Goal: Task Accomplishment & Management: Manage account settings

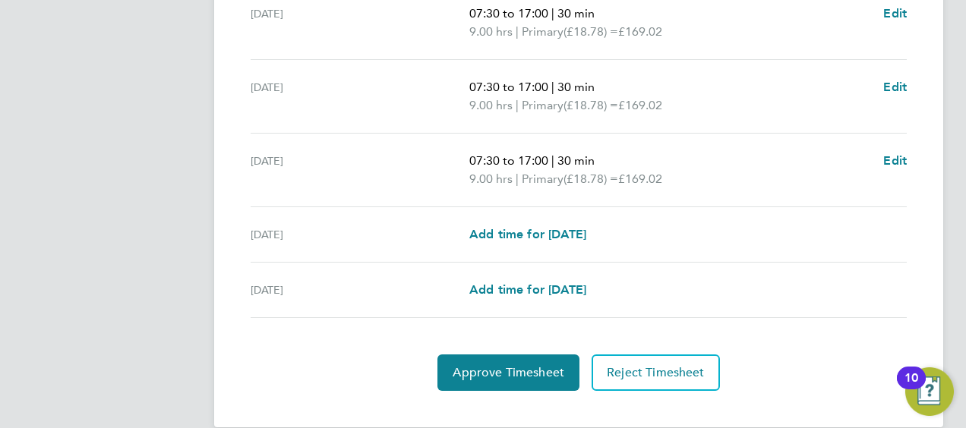
scroll to position [666, 0]
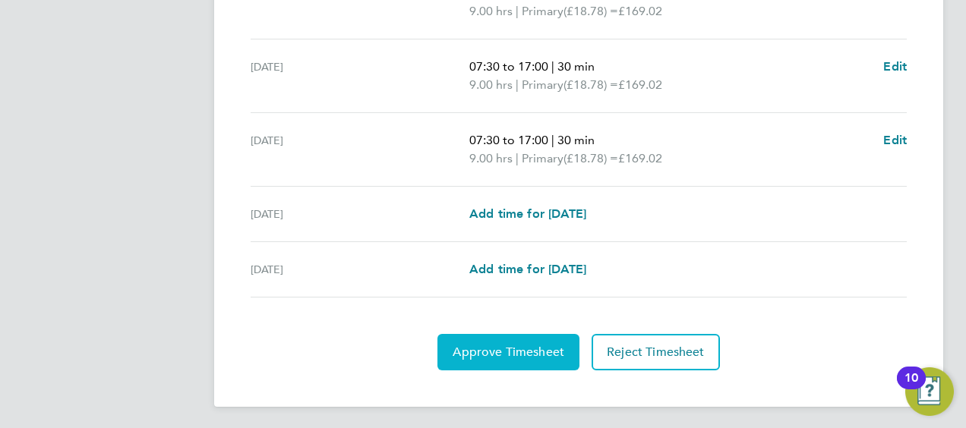
click at [513, 348] on span "Approve Timesheet" at bounding box center [509, 352] width 112 height 15
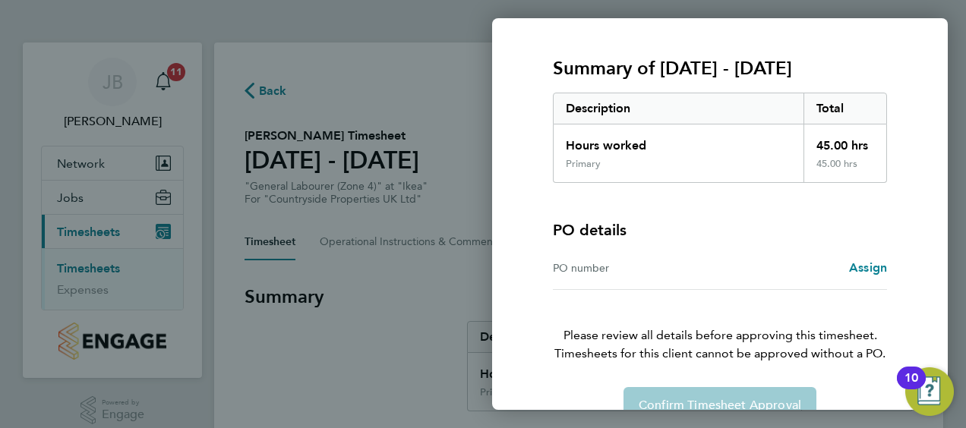
scroll to position [211, 0]
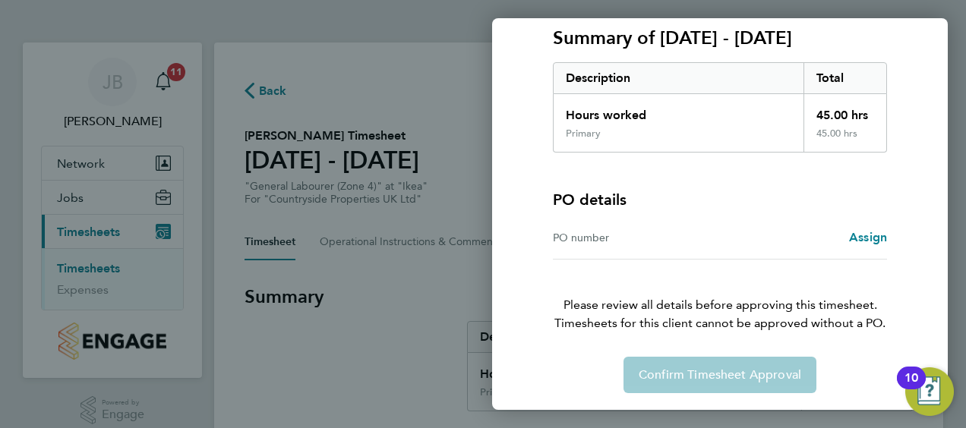
click at [706, 369] on div "Confirm Timesheet Approval" at bounding box center [720, 375] width 371 height 36
click at [911, 381] on div "10" at bounding box center [912, 388] width 14 height 20
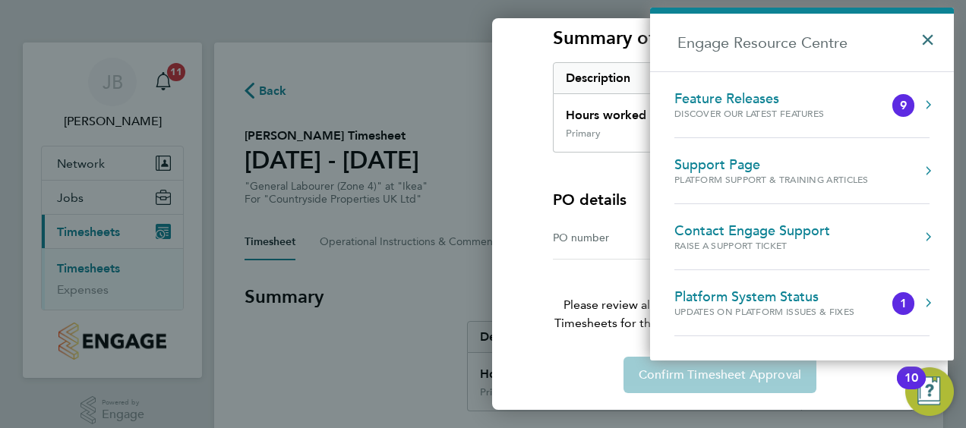
click at [930, 42] on button "×" at bounding box center [932, 34] width 22 height 33
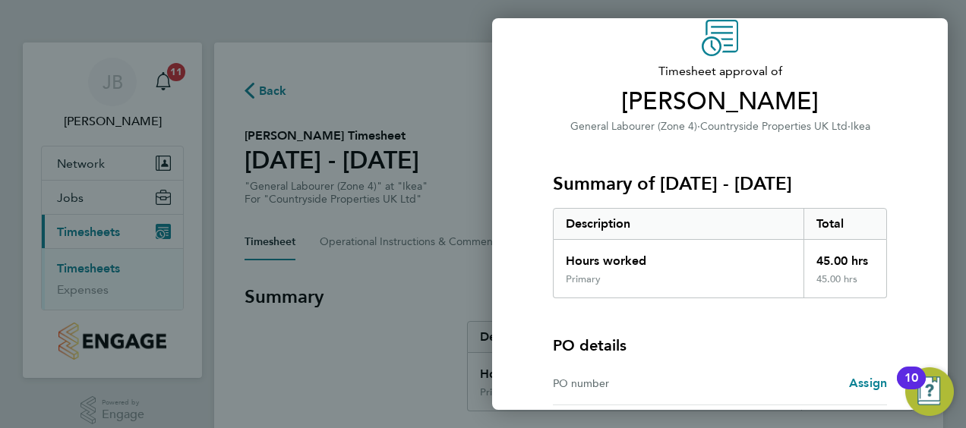
scroll to position [0, 0]
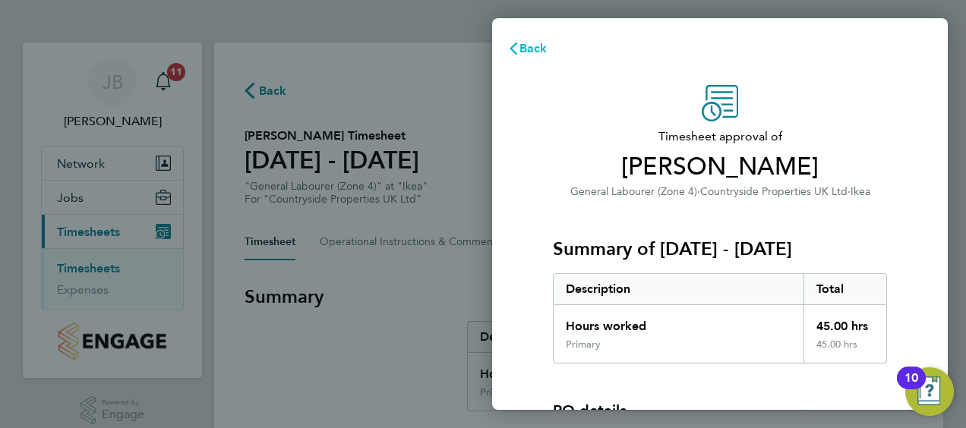
click at [527, 45] on span "Back" at bounding box center [533, 48] width 28 height 14
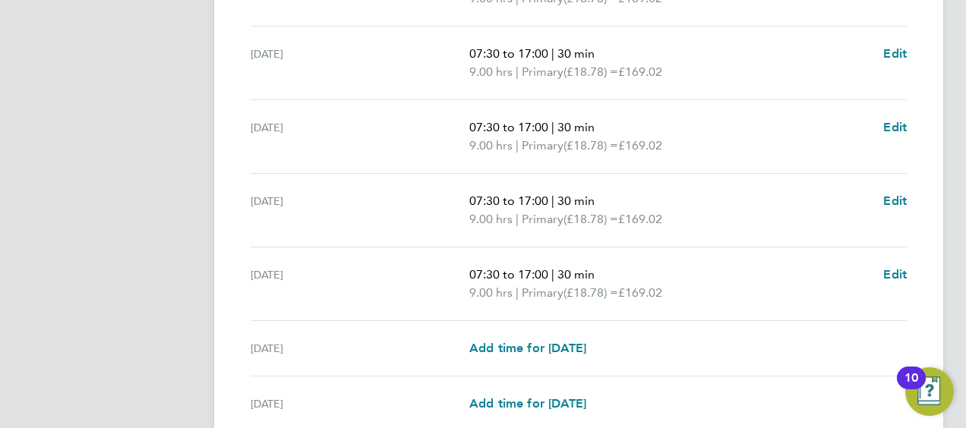
scroll to position [666, 0]
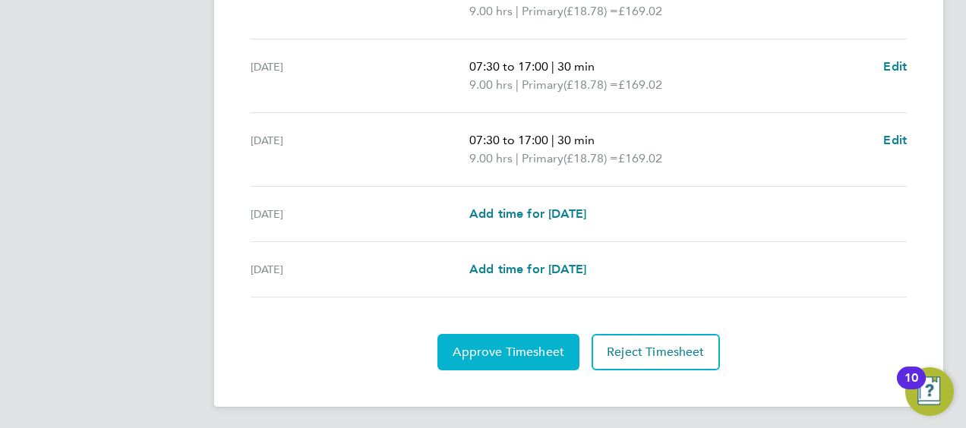
click at [501, 350] on span "Approve Timesheet" at bounding box center [509, 352] width 112 height 15
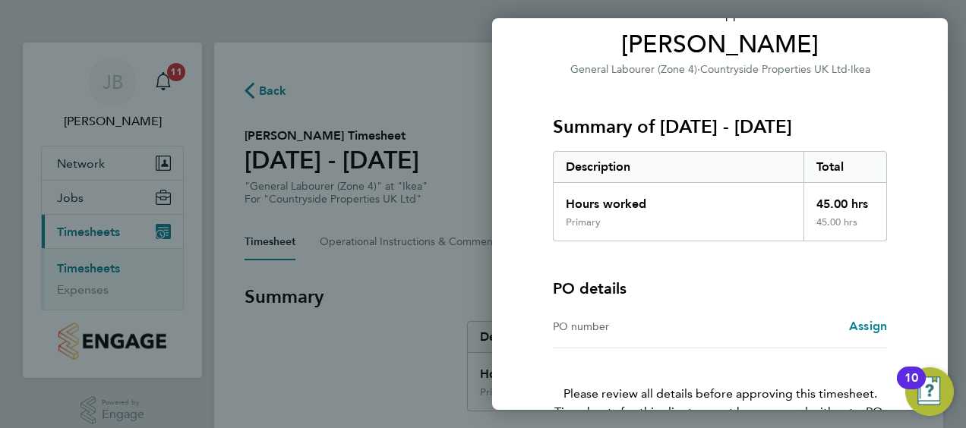
scroll to position [211, 0]
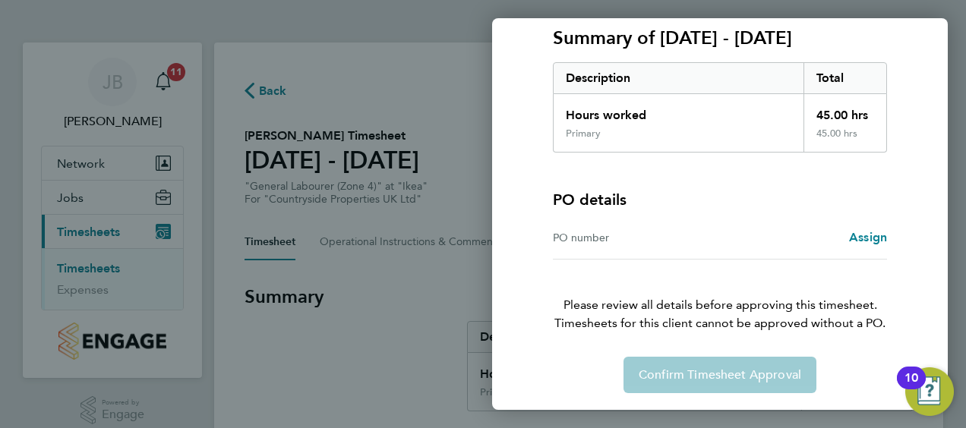
click at [911, 383] on div "10" at bounding box center [912, 388] width 14 height 20
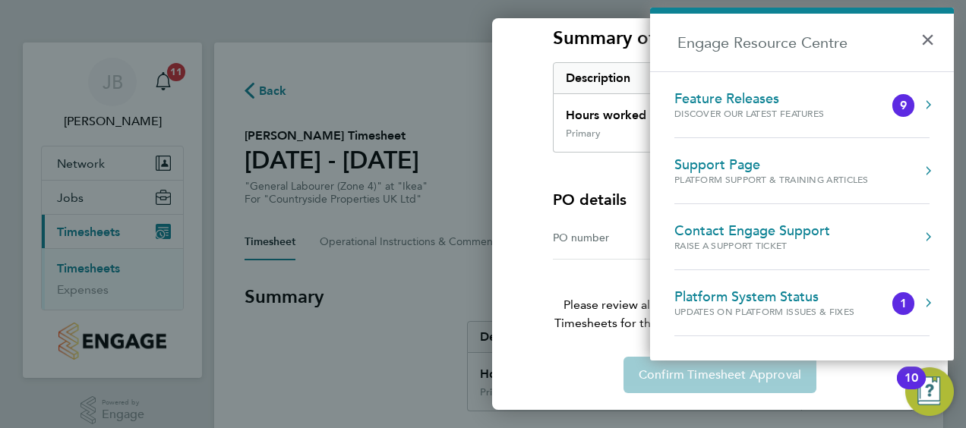
click at [924, 100] on button "Engage Resource Centre" at bounding box center [928, 104] width 15 height 15
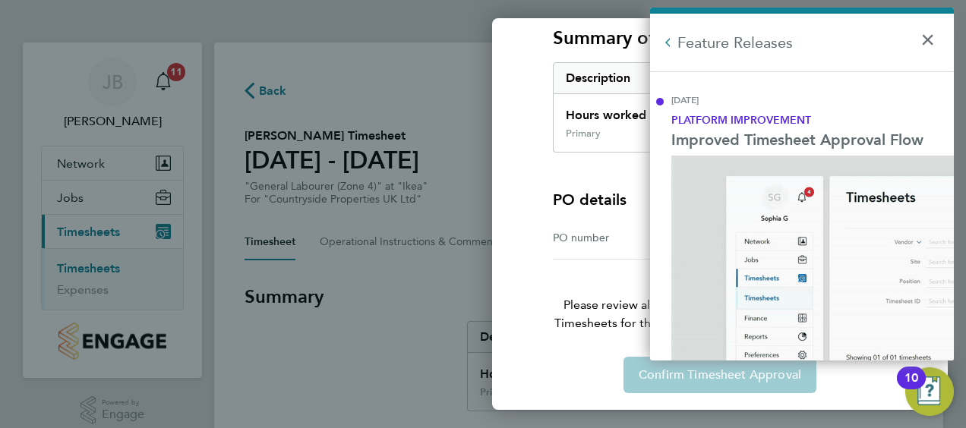
scroll to position [0, 0]
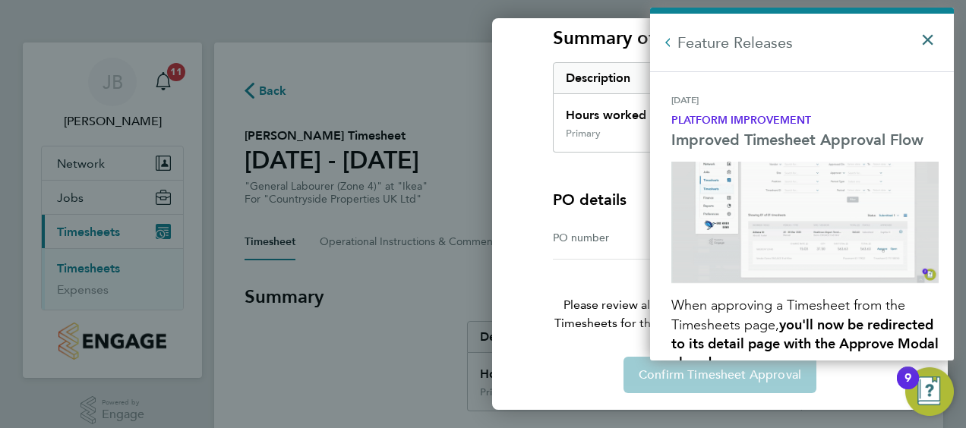
click at [925, 39] on button "×" at bounding box center [932, 34] width 22 height 33
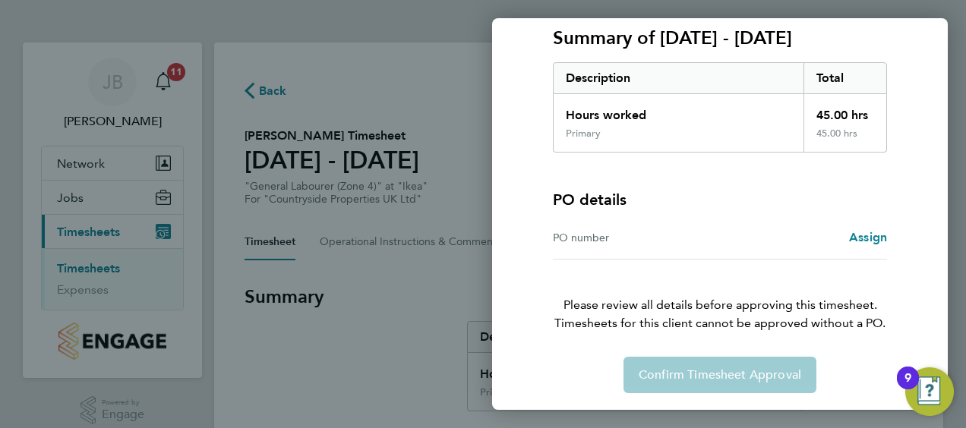
click at [919, 387] on div "9" at bounding box center [908, 378] width 22 height 23
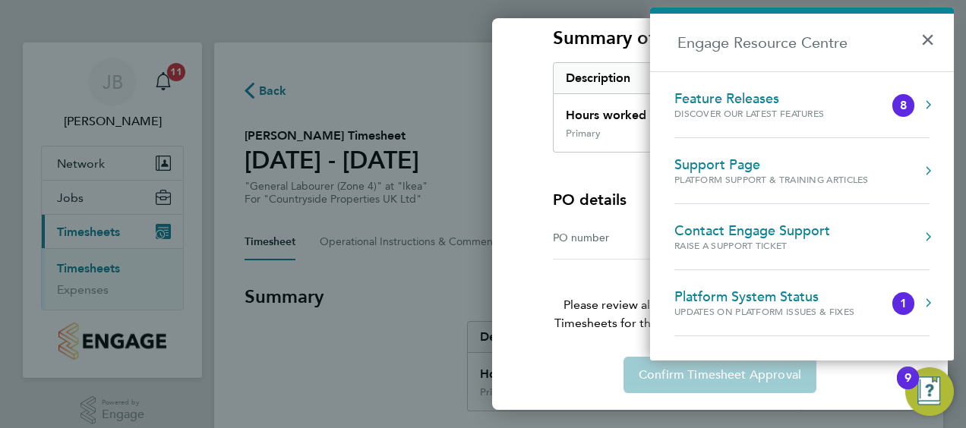
click at [929, 102] on button "Engage Resource Centre" at bounding box center [928, 104] width 15 height 15
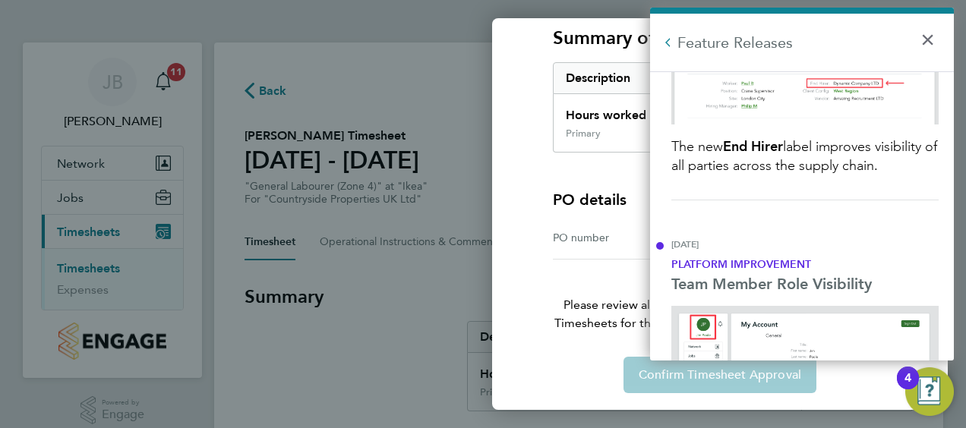
scroll to position [2506, 0]
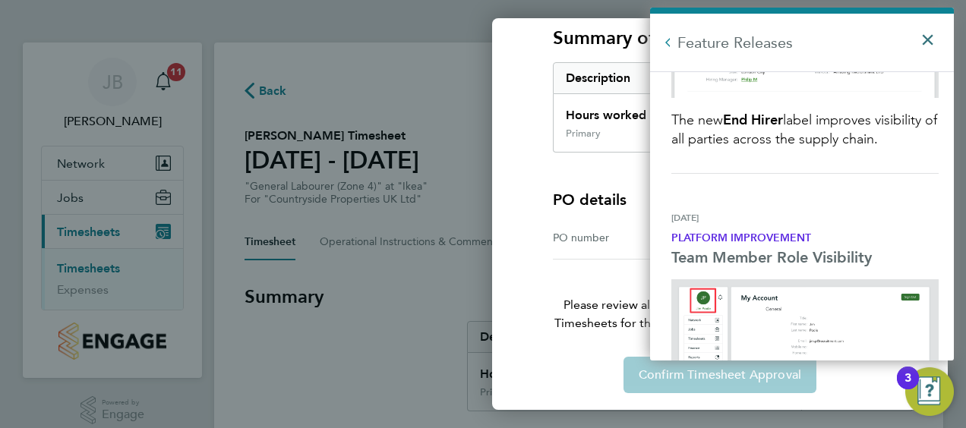
click at [927, 41] on button "×" at bounding box center [932, 34] width 22 height 33
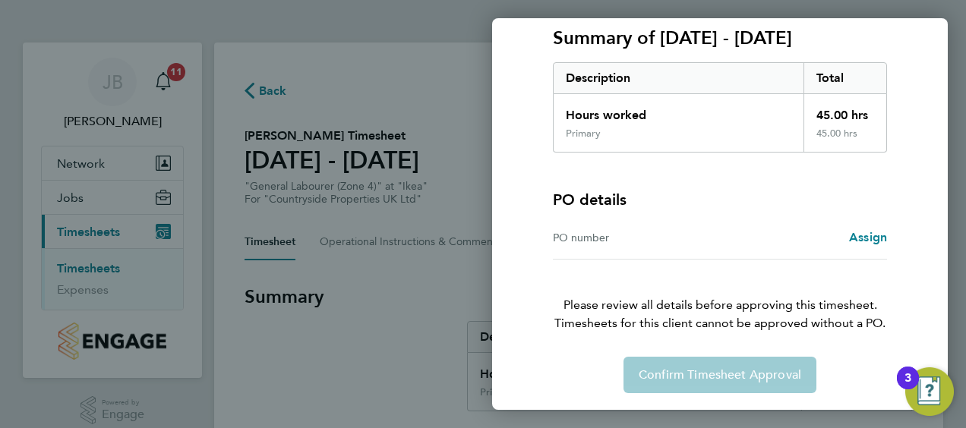
click at [912, 377] on div "3" at bounding box center [908, 378] width 22 height 23
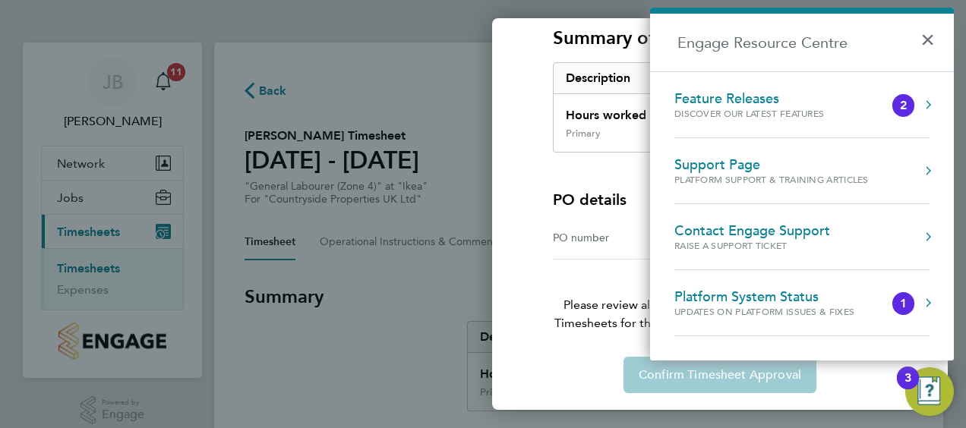
click at [927, 102] on button "Engage Resource Centre" at bounding box center [928, 104] width 15 height 15
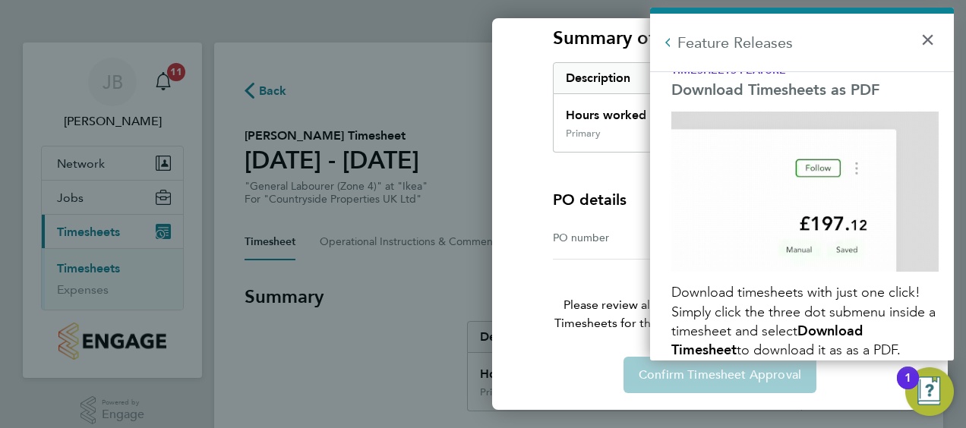
scroll to position [3657, 0]
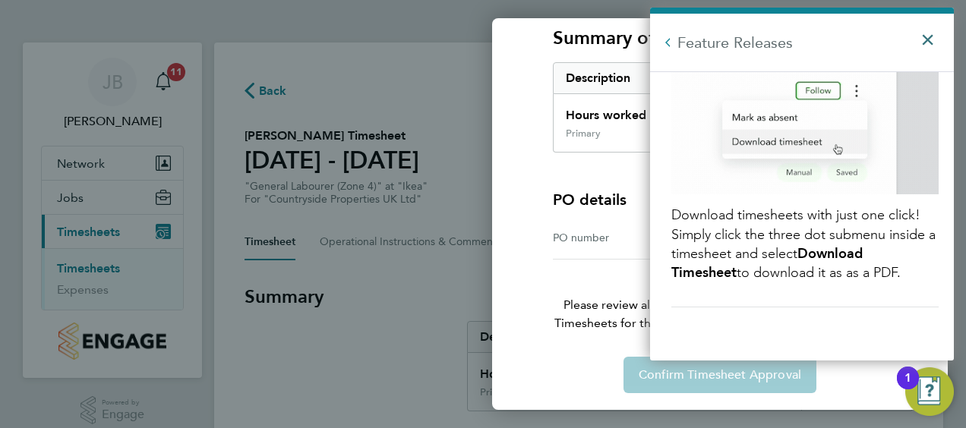
click at [931, 39] on button "×" at bounding box center [932, 34] width 22 height 33
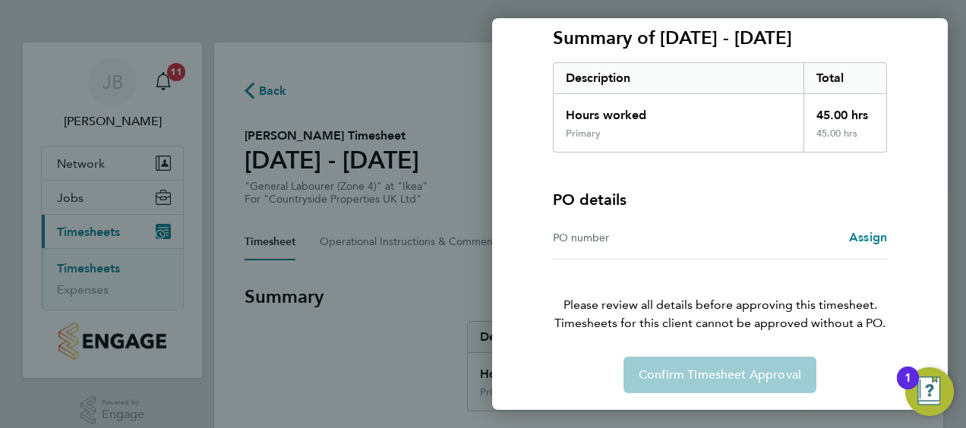
click at [916, 387] on button "1" at bounding box center [929, 392] width 49 height 49
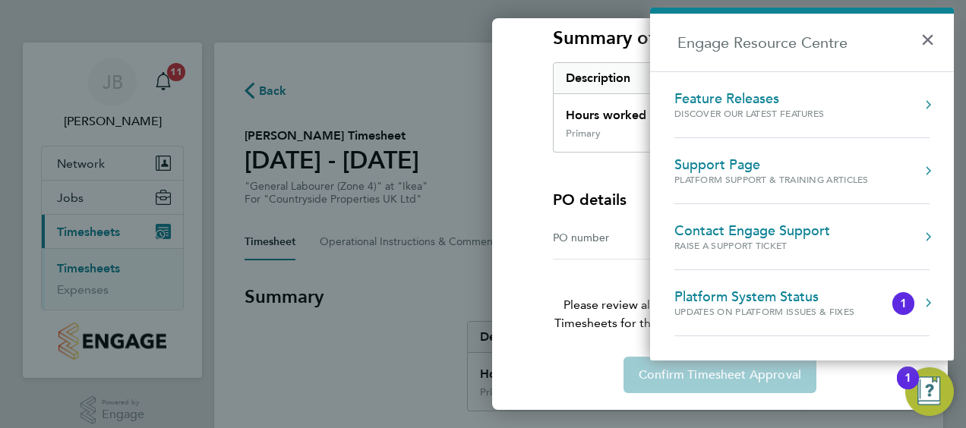
click at [932, 303] on button "Engage Resource Centre" at bounding box center [928, 302] width 15 height 15
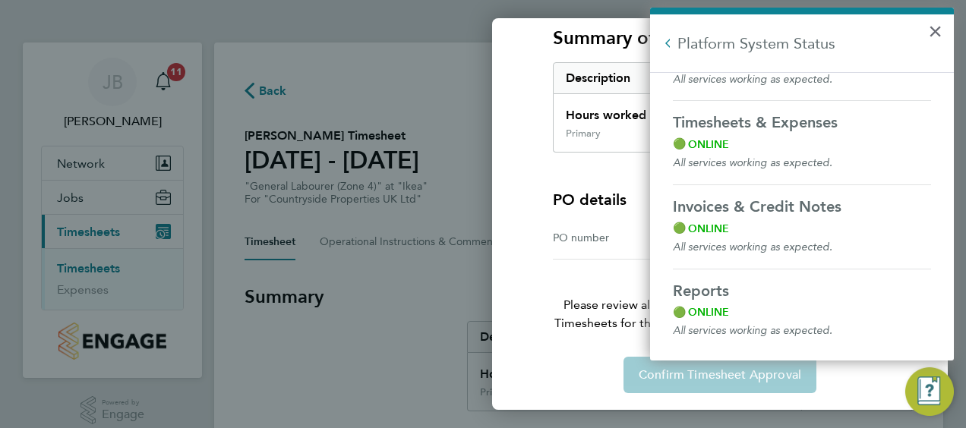
scroll to position [214, 0]
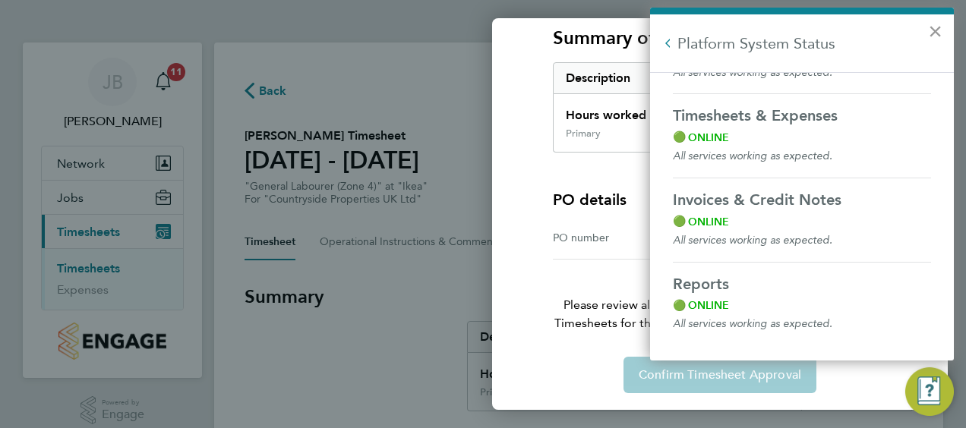
click at [937, 30] on button "×" at bounding box center [935, 31] width 14 height 24
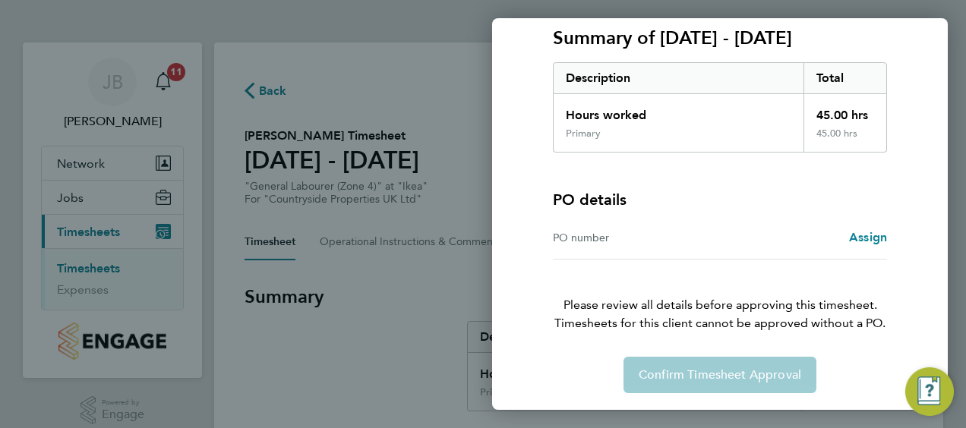
click at [734, 375] on div "Confirm Timesheet Approval" at bounding box center [720, 375] width 371 height 36
click at [317, 307] on div "Back Timesheet approval of [PERSON_NAME] General Labourer (Zone 4) · Countrysid…" at bounding box center [483, 214] width 966 height 428
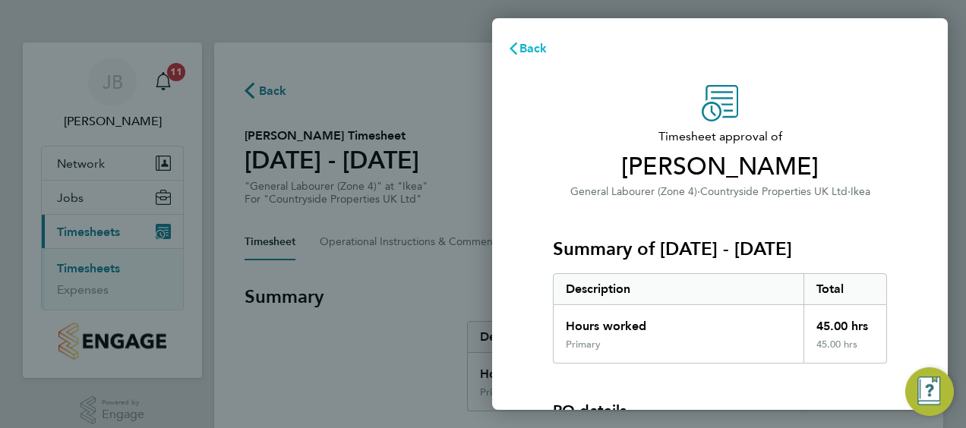
click at [526, 46] on span "Back" at bounding box center [533, 48] width 28 height 14
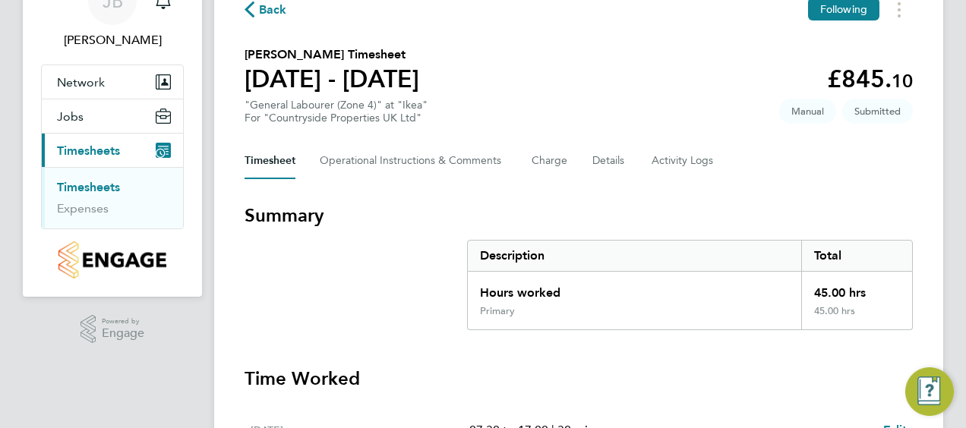
scroll to position [58, 0]
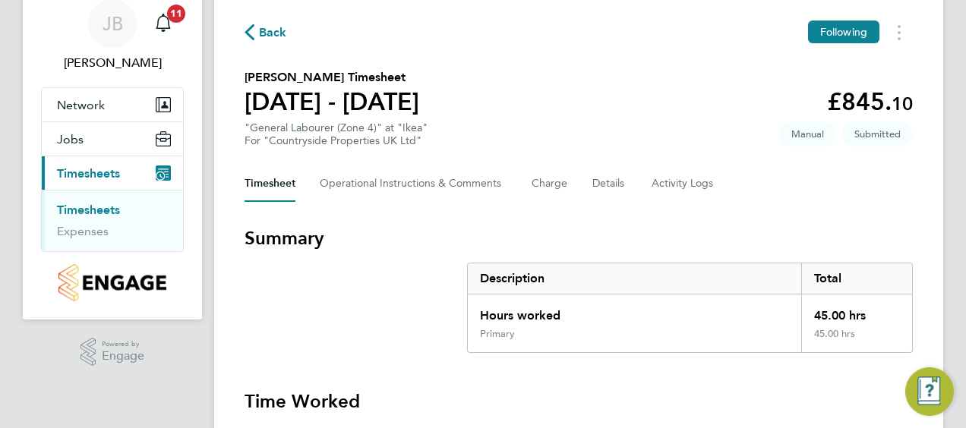
click at [163, 172] on icon "Main navigation" at bounding box center [160, 176] width 8 height 8
